Goal: Find specific page/section: Find specific page/section

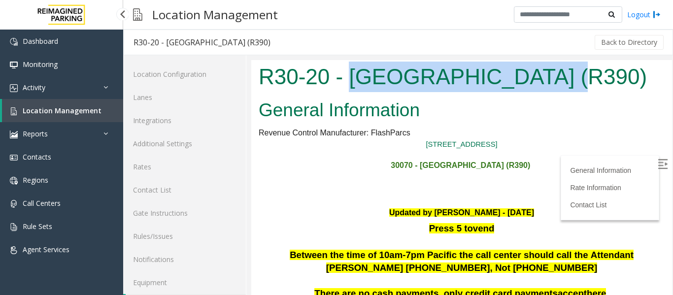
scroll to position [30, 0]
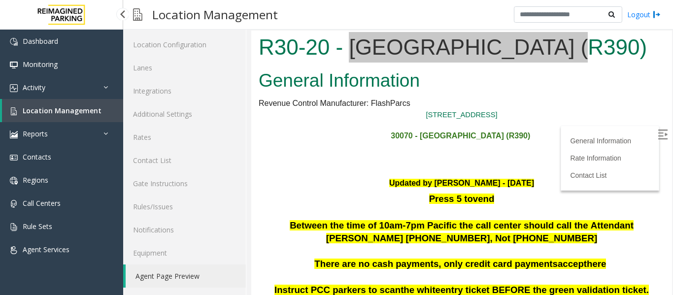
click at [36, 118] on link "Location Management" at bounding box center [62, 110] width 121 height 23
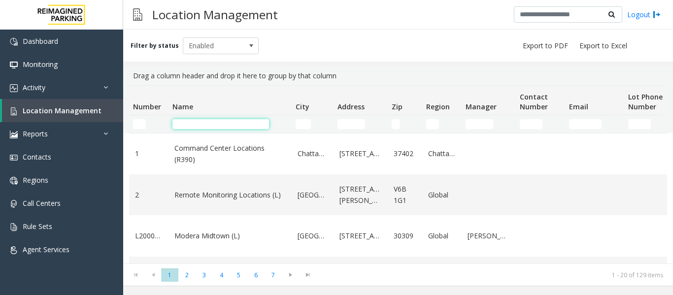
click at [196, 123] on input "Name Filter" at bounding box center [220, 124] width 97 height 10
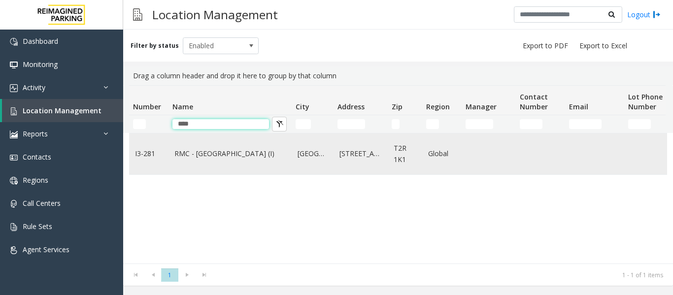
type input "****"
click at [196, 147] on td "RMC - [GEOGRAPHIC_DATA] (I)" at bounding box center [229, 153] width 123 height 41
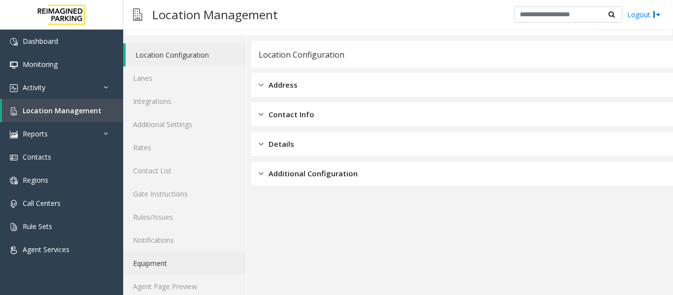
scroll to position [30, 0]
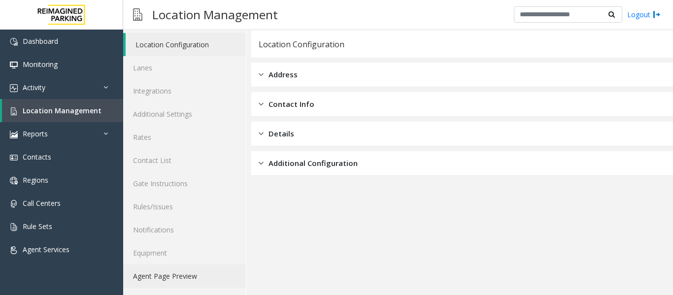
click at [164, 274] on link "Agent Page Preview" at bounding box center [184, 275] width 123 height 23
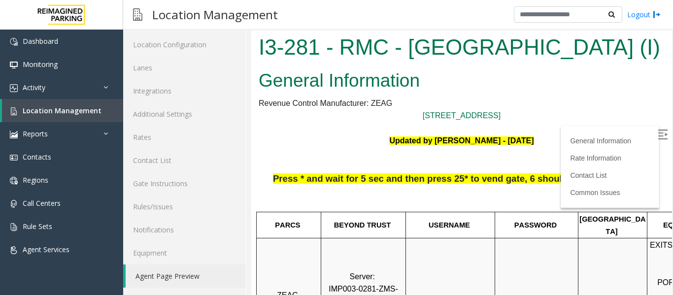
drag, startPoint x: 404, startPoint y: 50, endPoint x: 639, endPoint y: 58, distance: 235.0
click at [639, 58] on h1 "I3-281 - RMC - [GEOGRAPHIC_DATA] (I)" at bounding box center [462, 47] width 406 height 31
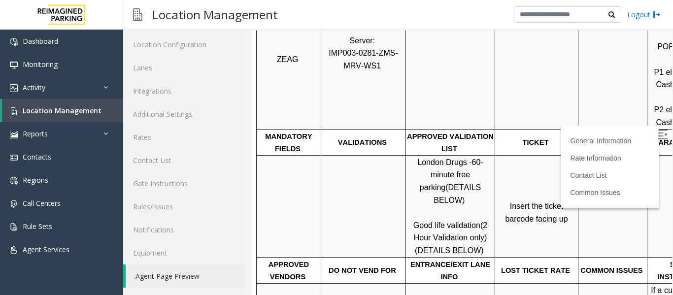
scroll to position [246, 0]
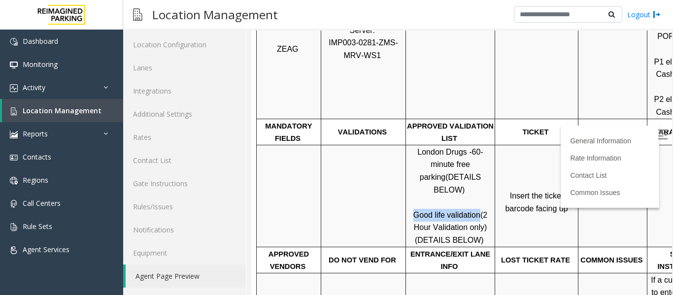
drag, startPoint x: 413, startPoint y: 190, endPoint x: 478, endPoint y: 192, distance: 65.0
click at [478, 192] on p "London Drugs - 60-minute free parking (DETAILS BELOW) Good life validation (2 H…" at bounding box center [450, 196] width 88 height 101
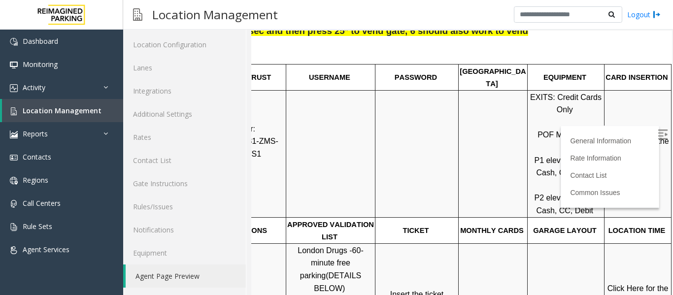
scroll to position [148, 139]
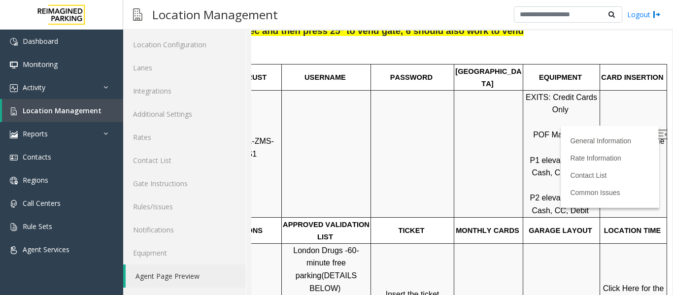
click at [600, 247] on td "Click Here for the local time" at bounding box center [633, 294] width 67 height 102
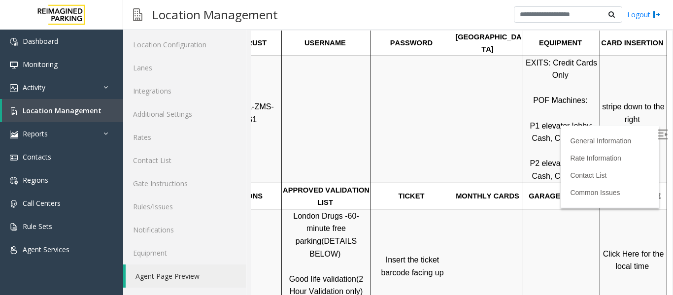
scroll to position [197, 139]
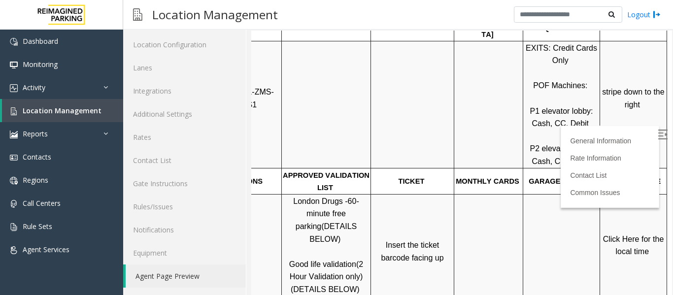
click at [657, 129] on img at bounding box center [662, 134] width 10 height 10
click at [622, 236] on span "Click Here for the local time" at bounding box center [634, 245] width 63 height 21
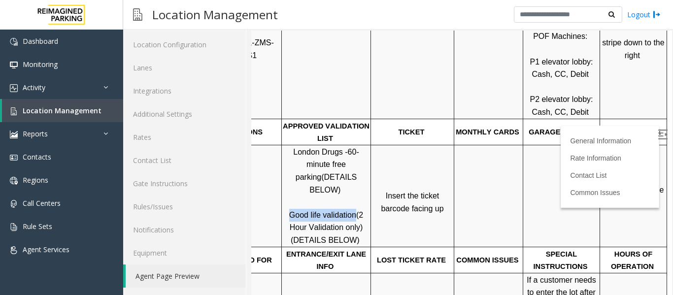
drag, startPoint x: 277, startPoint y: 192, endPoint x: 338, endPoint y: 194, distance: 61.1
click at [338, 194] on p "London Drugs - 60-minute free parking (DETAILS BELOW) Good life validation (2 H…" at bounding box center [326, 196] width 88 height 101
click at [339, 194] on p "London Drugs - 60-minute free parking (DETAILS BELOW) Good life validation (2 H…" at bounding box center [326, 196] width 88 height 101
